Goal: Information Seeking & Learning: Learn about a topic

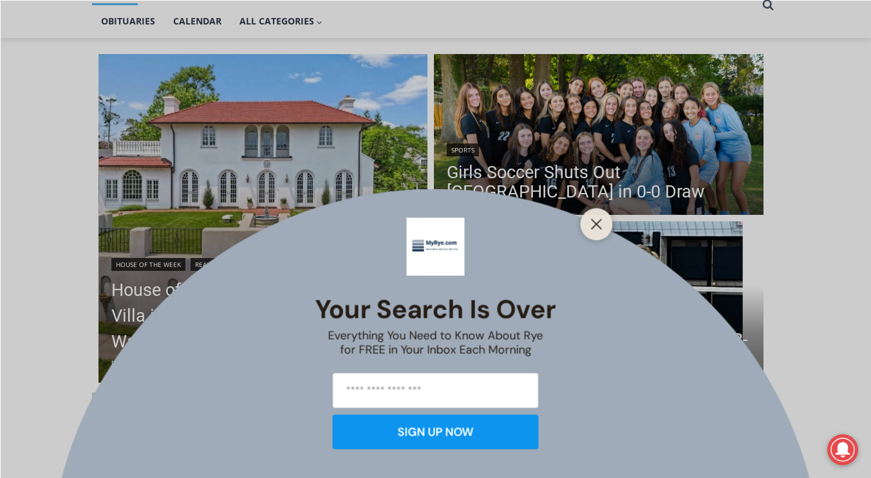
scroll to position [309, 0]
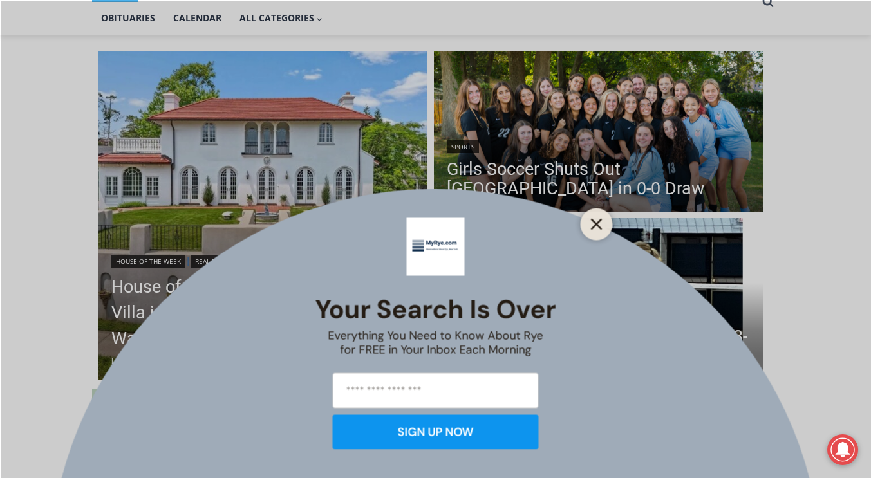
click at [597, 217] on button "Close" at bounding box center [597, 224] width 18 height 18
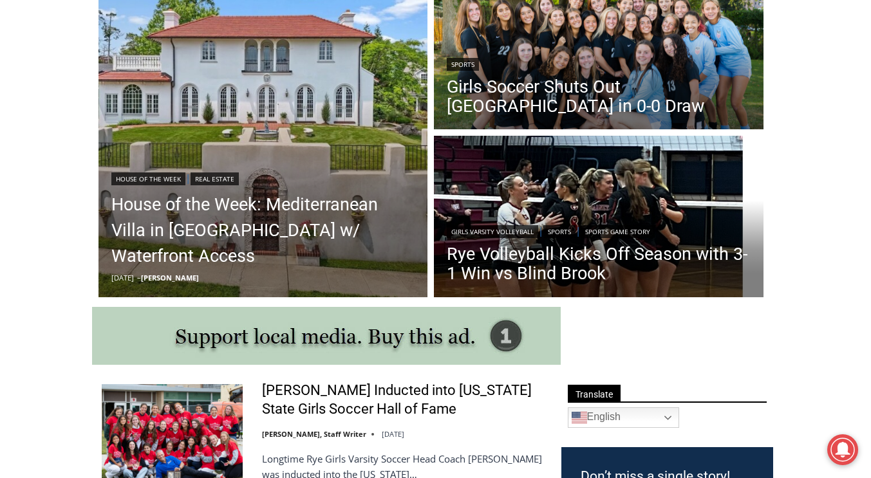
scroll to position [348, 0]
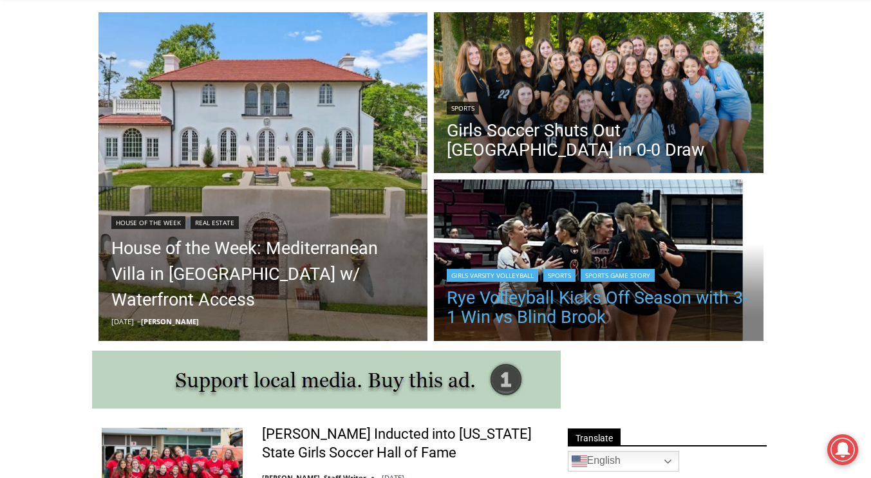
click at [599, 310] on link "Rye Volleyball Kicks Off Season with 3-1 Win vs Blind Brook" at bounding box center [599, 307] width 304 height 39
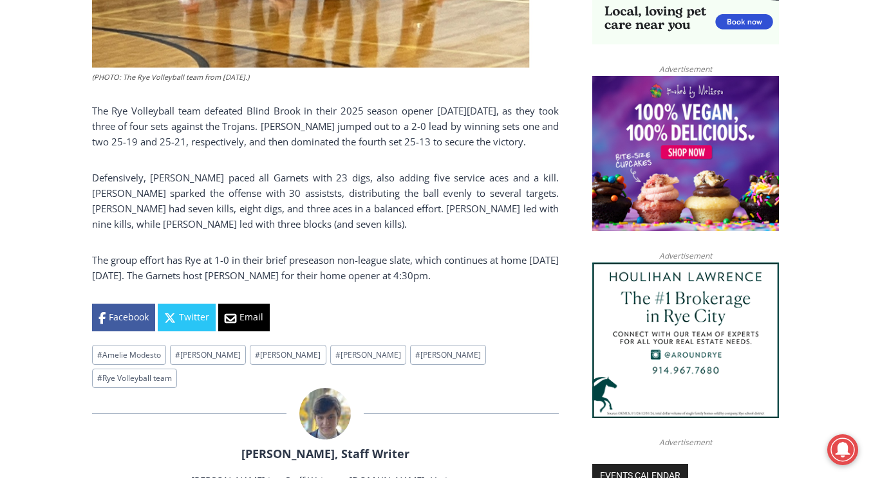
scroll to position [979, 0]
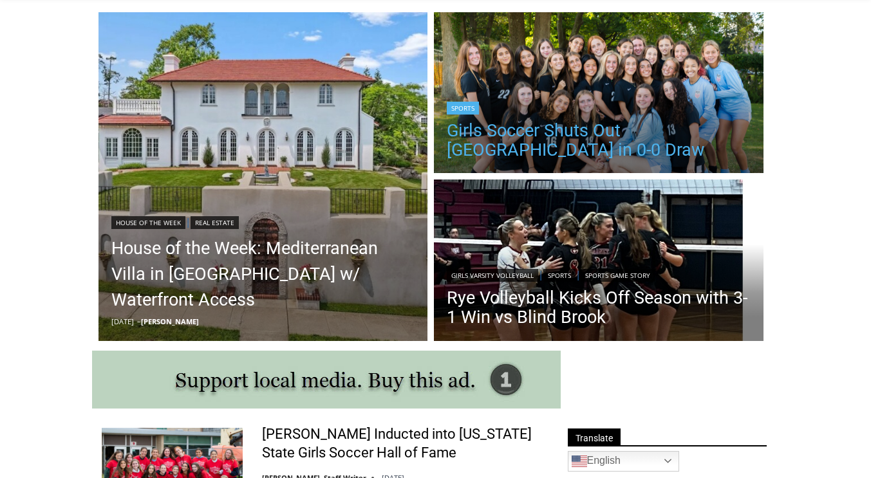
click at [494, 156] on link "Girls Soccer Shuts Out [GEOGRAPHIC_DATA] in 0-0 Draw" at bounding box center [599, 140] width 304 height 39
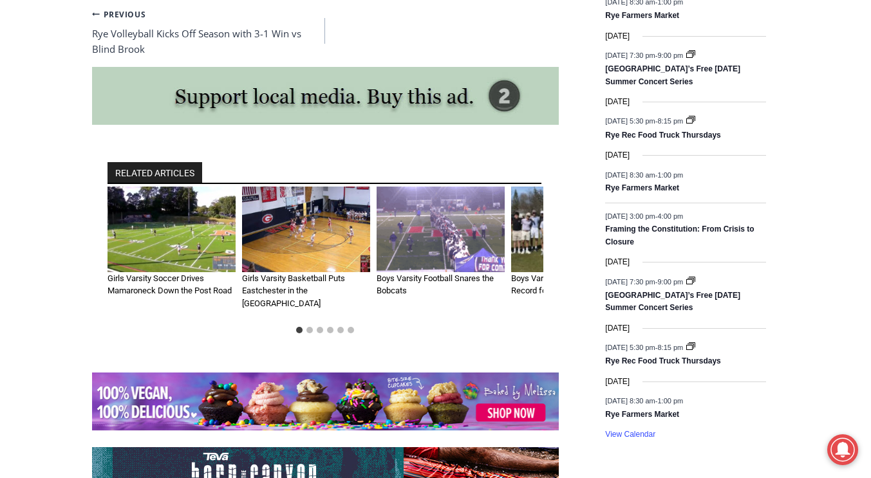
scroll to position [1796, 0]
